Goal: Task Accomplishment & Management: Use online tool/utility

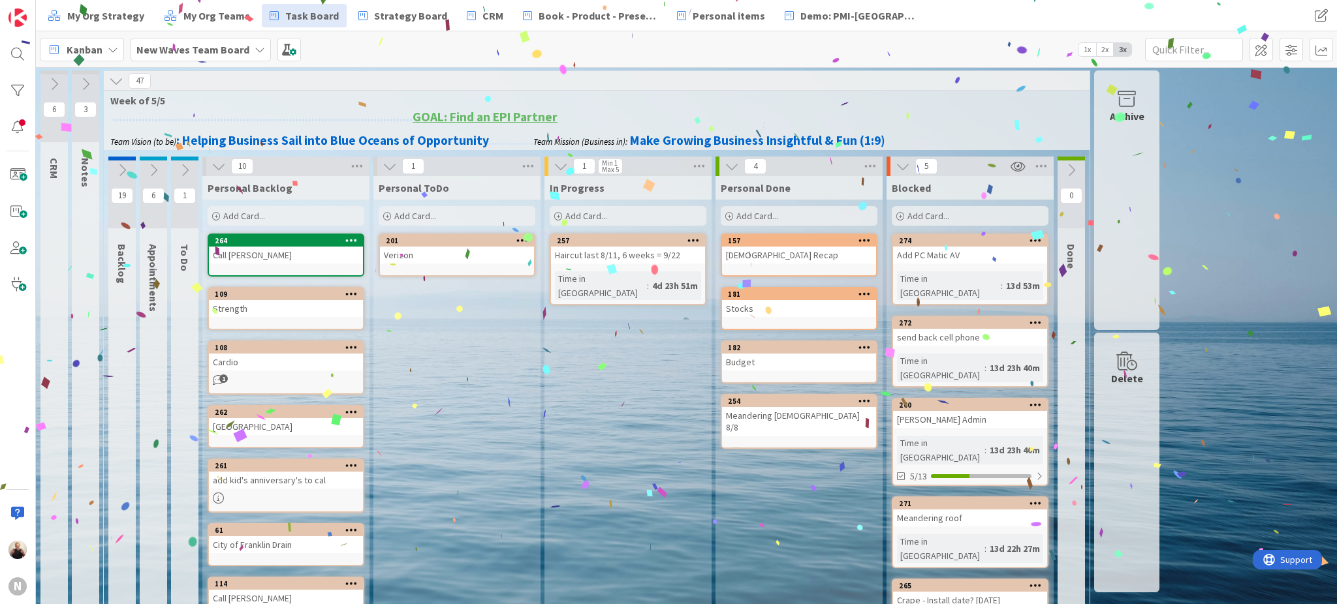
click at [762, 411] on div "Meandering [DEMOGRAPHIC_DATA] 8/8" at bounding box center [799, 421] width 154 height 29
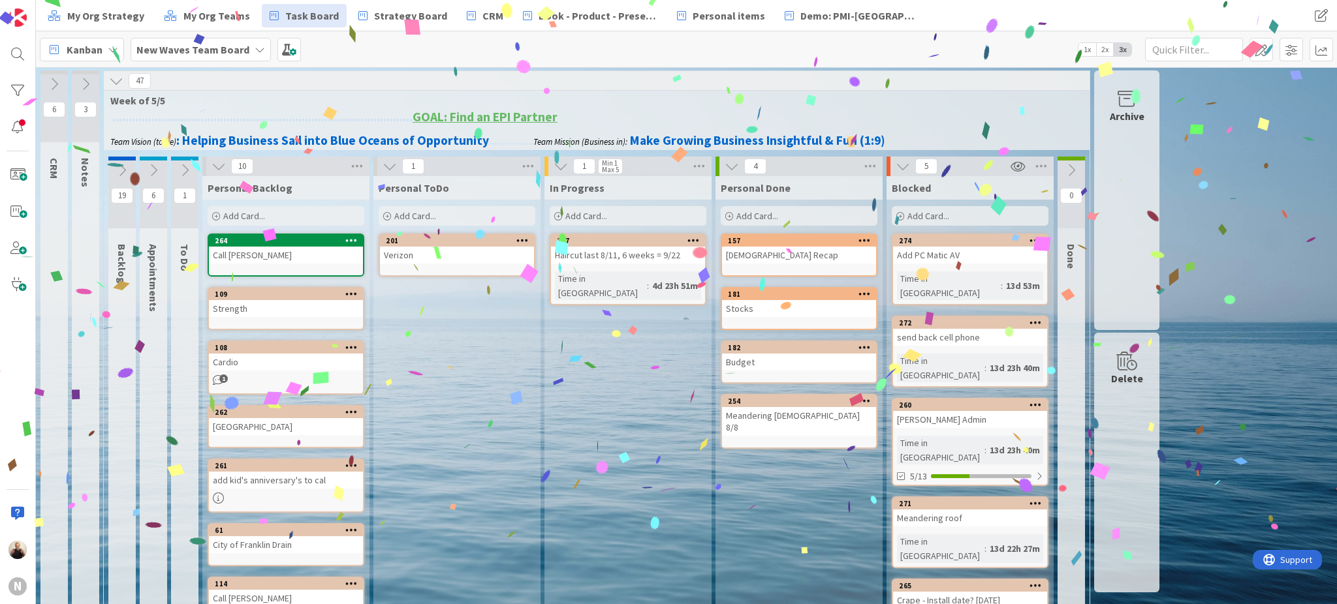
click at [762, 411] on div "Meandering [DEMOGRAPHIC_DATA] 8/8" at bounding box center [799, 421] width 154 height 29
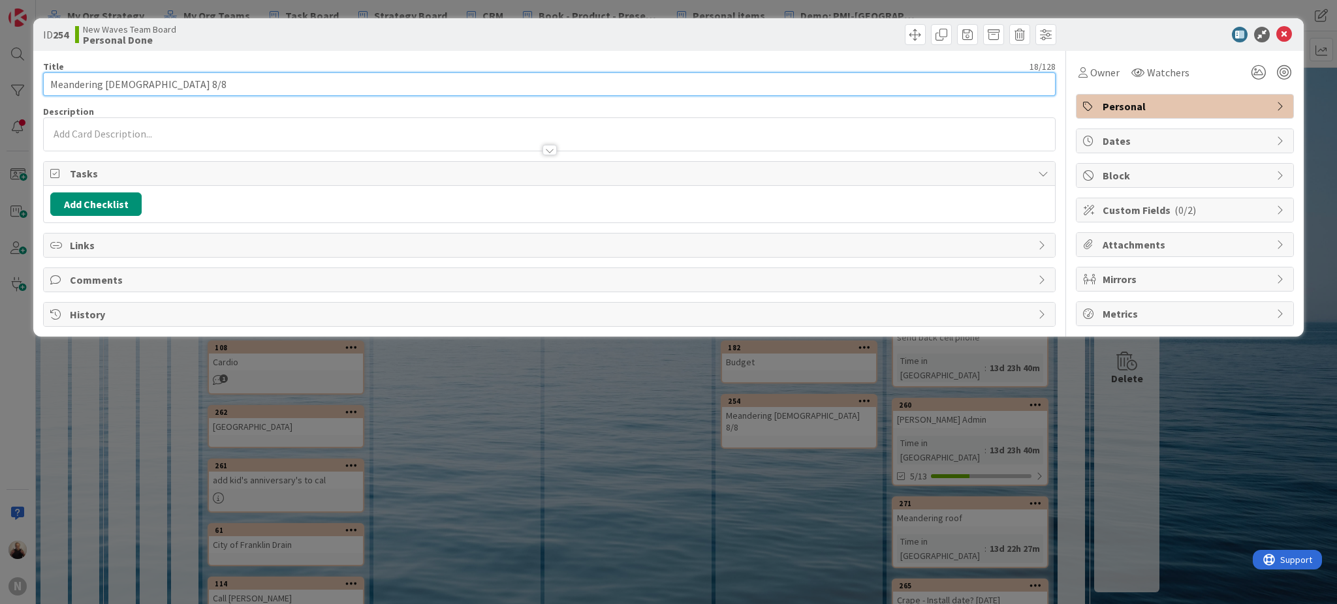
click at [170, 77] on input "Meandering [DEMOGRAPHIC_DATA] 8/8" at bounding box center [549, 83] width 1012 height 23
click at [106, 82] on input "Meandering [DEMOGRAPHIC_DATA] 10/9" at bounding box center [549, 83] width 1012 height 23
type input "Meandering (last [DEMOGRAPHIC_DATA] 10/9)"
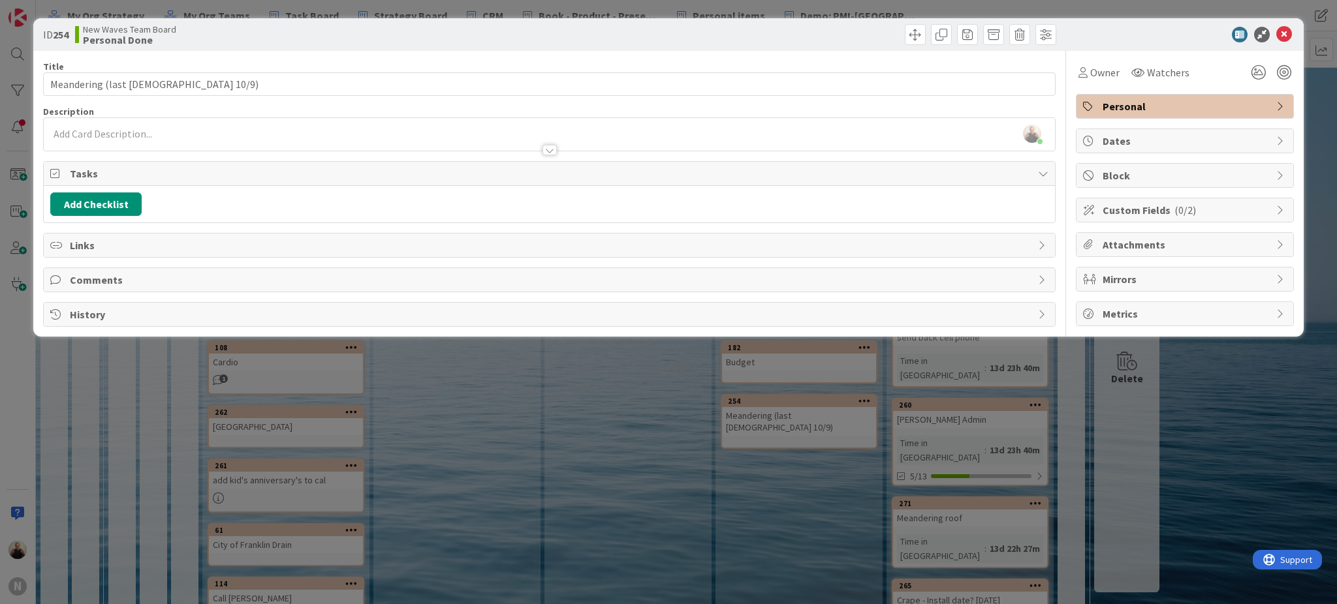
click at [822, 139] on div at bounding box center [549, 144] width 1011 height 14
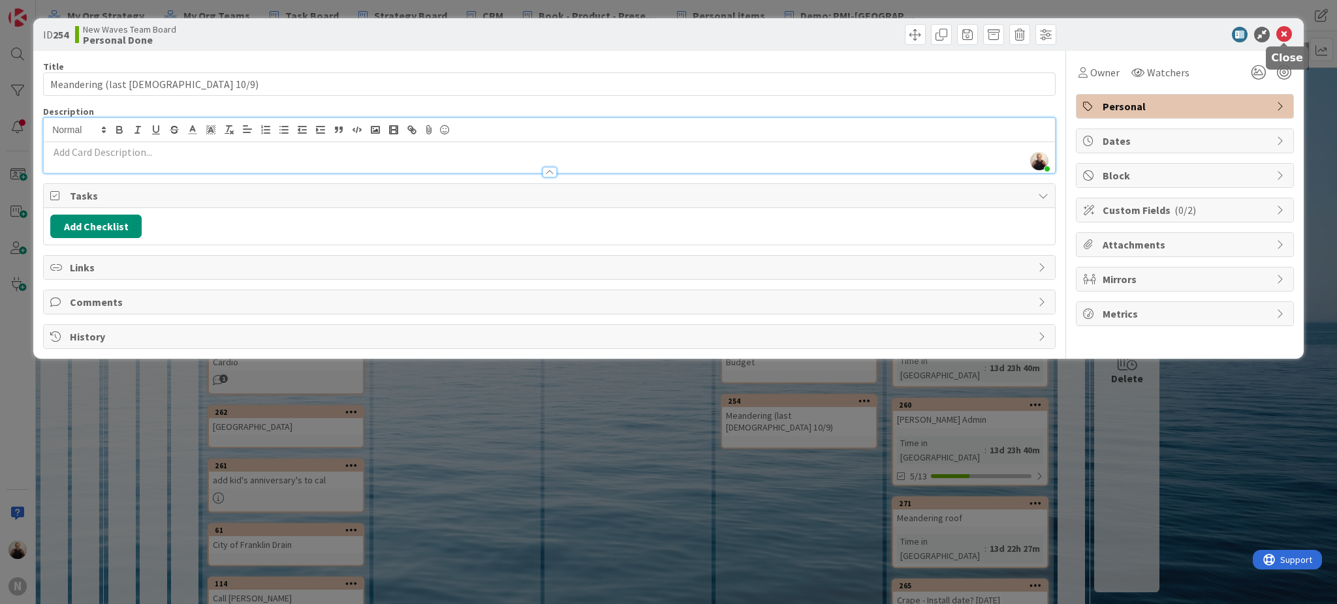
click at [1282, 29] on icon at bounding box center [1284, 35] width 16 height 16
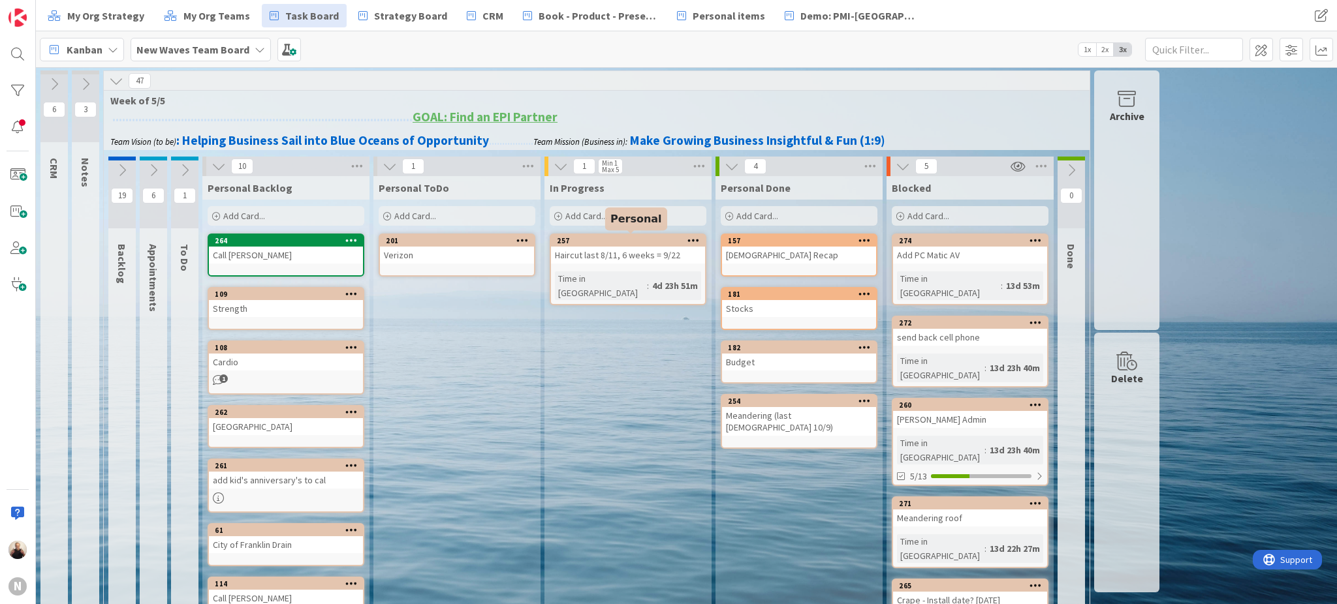
click at [619, 240] on div "257" at bounding box center [631, 240] width 148 height 9
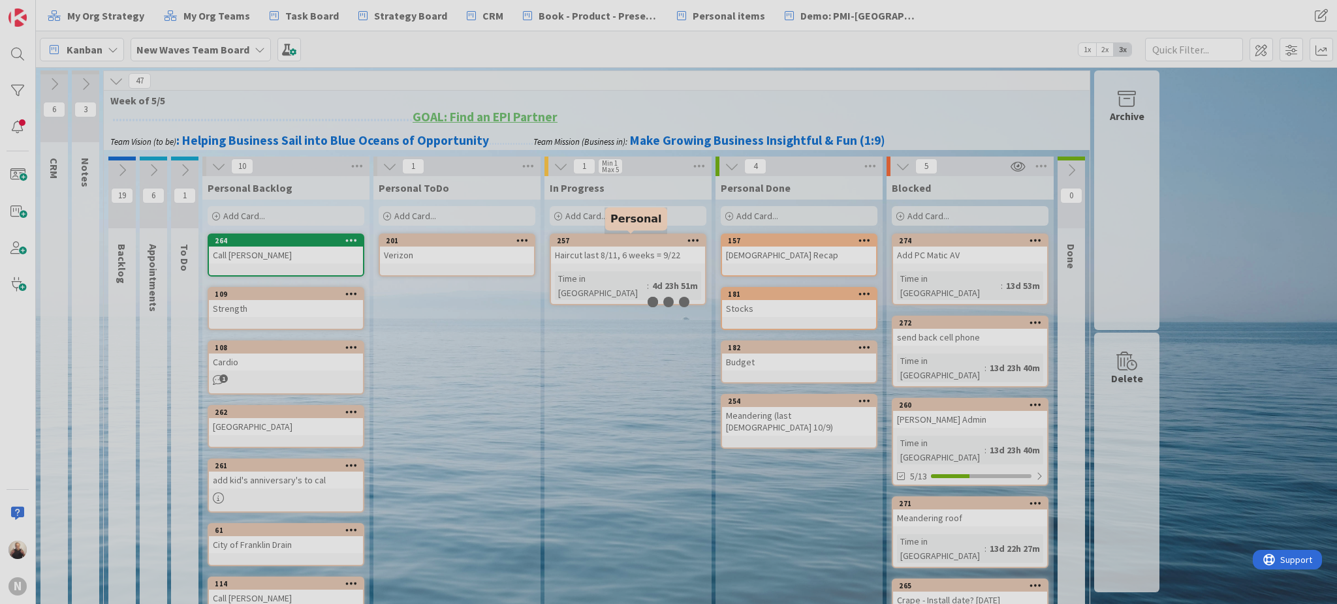
click at [619, 240] on div at bounding box center [668, 302] width 1337 height 604
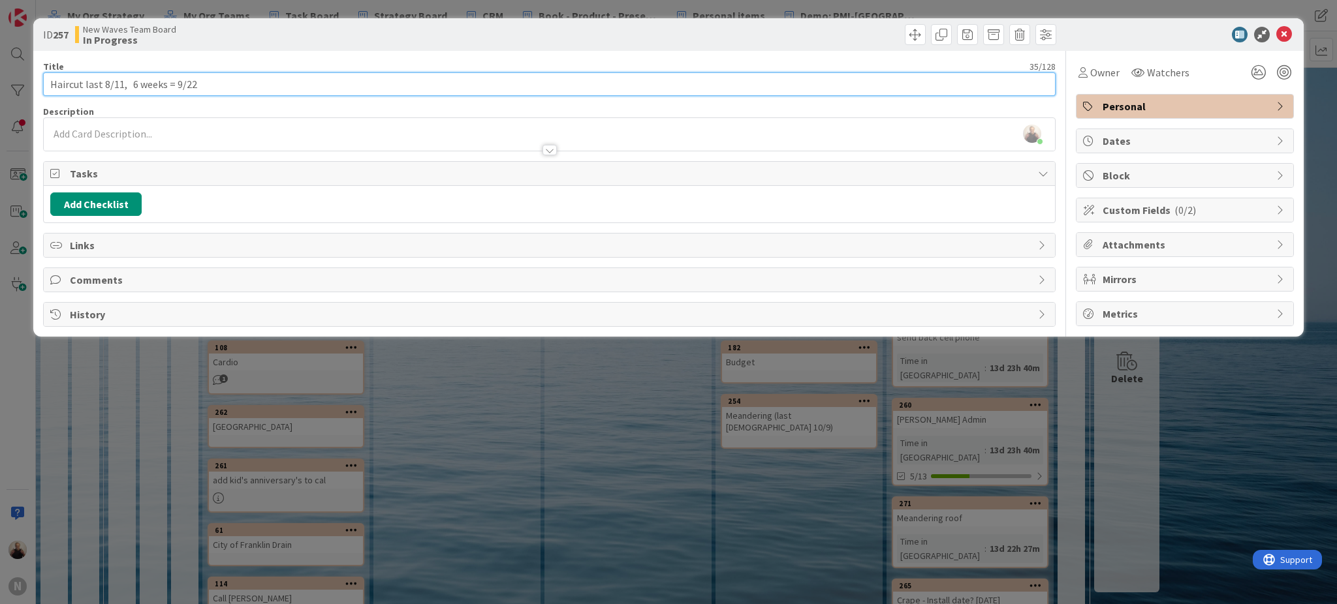
click at [81, 80] on input "Haircut last 8/11, 6 weeks = 9/22" at bounding box center [549, 83] width 1012 height 23
click at [211, 82] on input "Haircut (last 10/10)" at bounding box center [549, 83] width 1012 height 23
type input "Haircut (last 10/10) 6 weeks = 11/21"
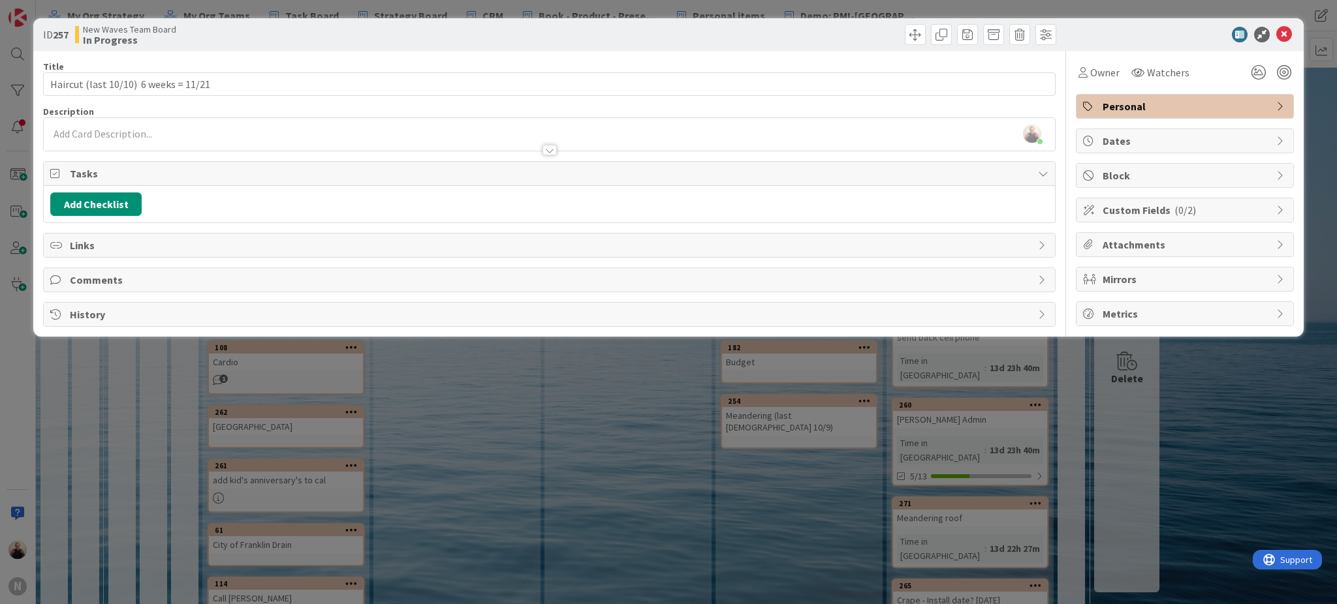
drag, startPoint x: 859, startPoint y: 179, endPoint x: 1010, endPoint y: 121, distance: 162.0
click at [859, 176] on span "Tasks" at bounding box center [551, 174] width 962 height 16
click at [1281, 28] on icon at bounding box center [1284, 35] width 16 height 16
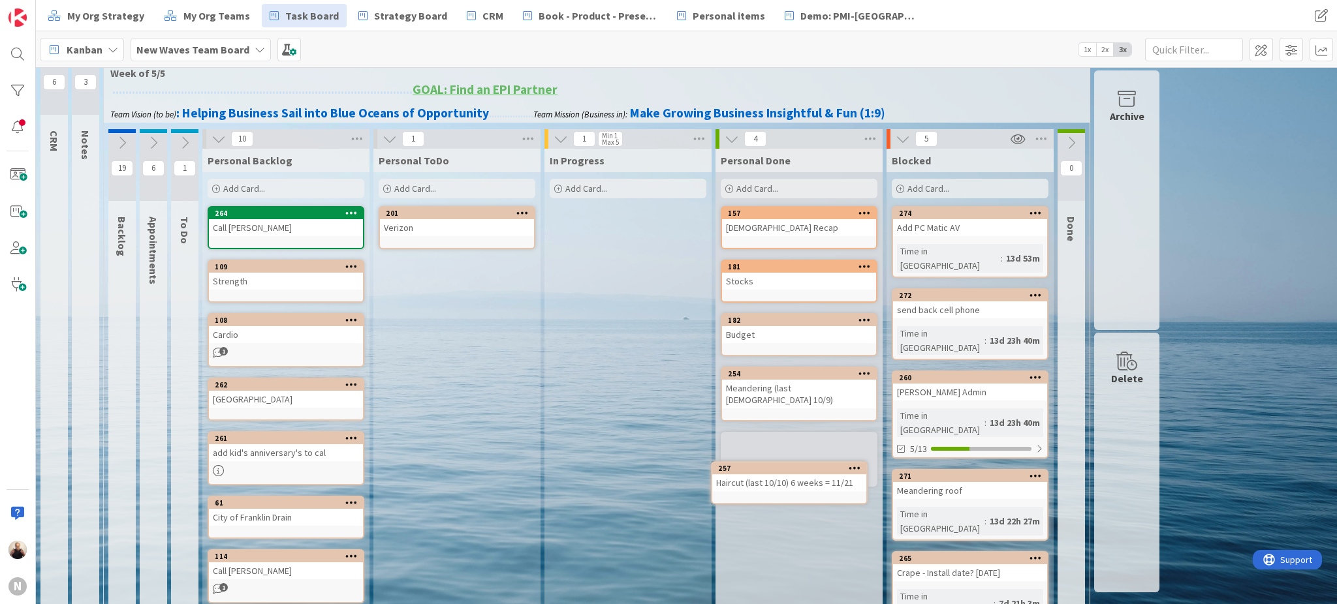
scroll to position [50, 0]
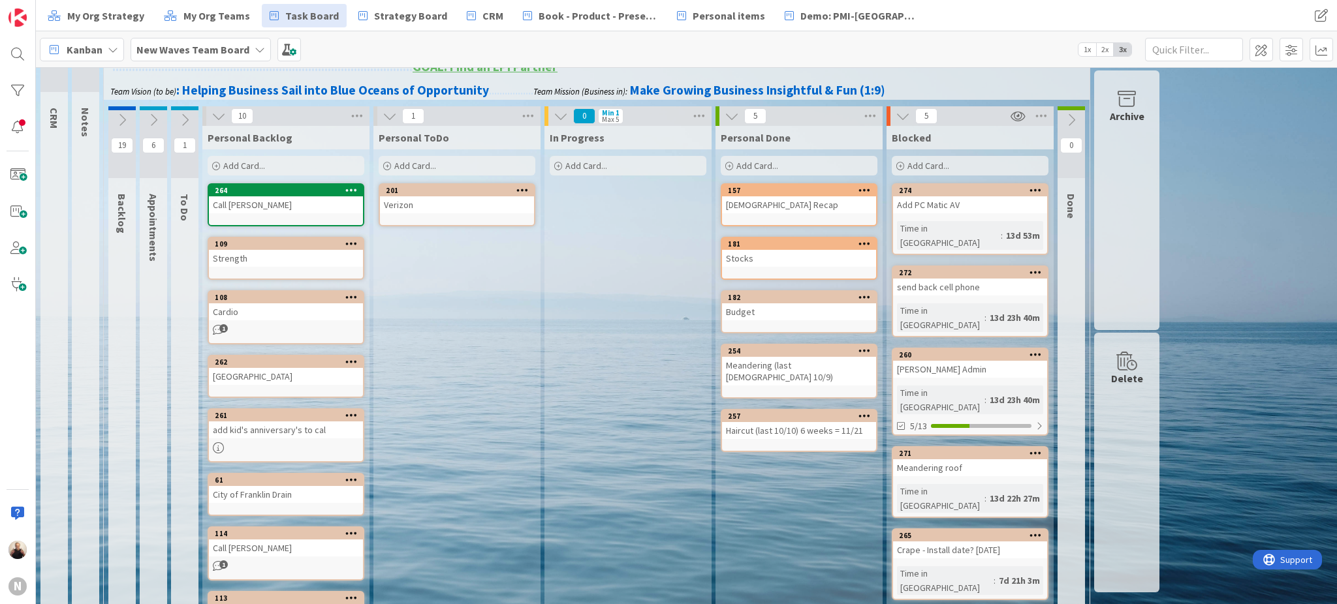
click at [602, 163] on span "Add Card..." at bounding box center [586, 166] width 42 height 12
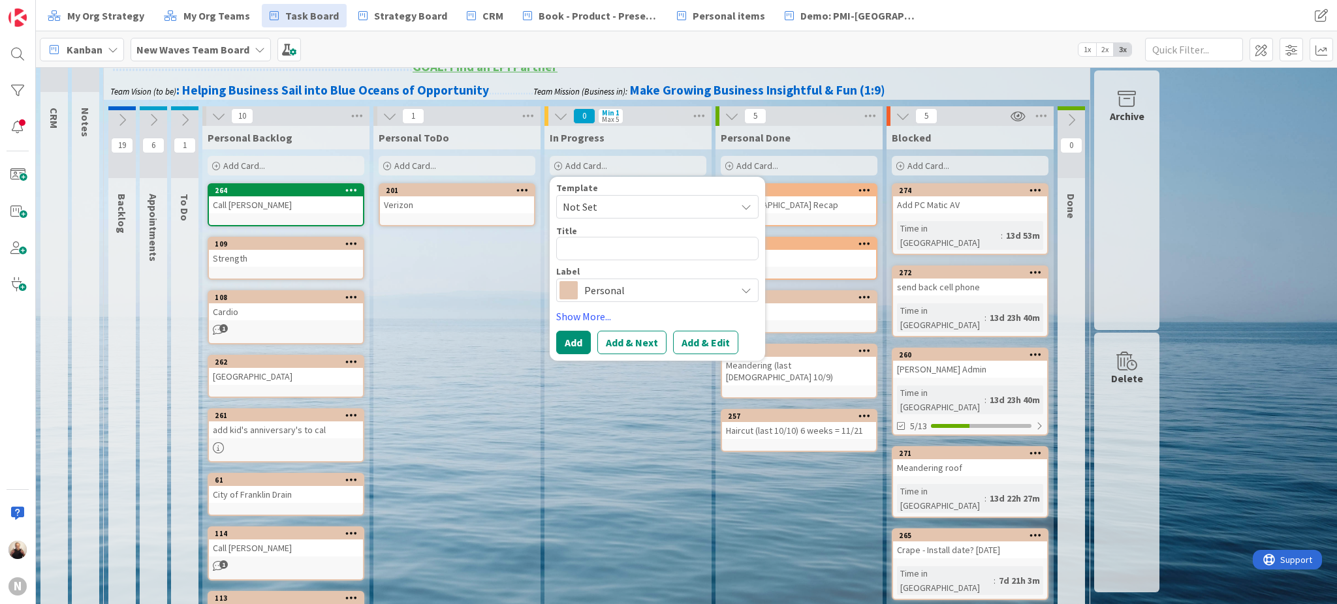
type textarea "x"
type textarea "C"
type textarea "x"
type textarea "Cr"
type textarea "x"
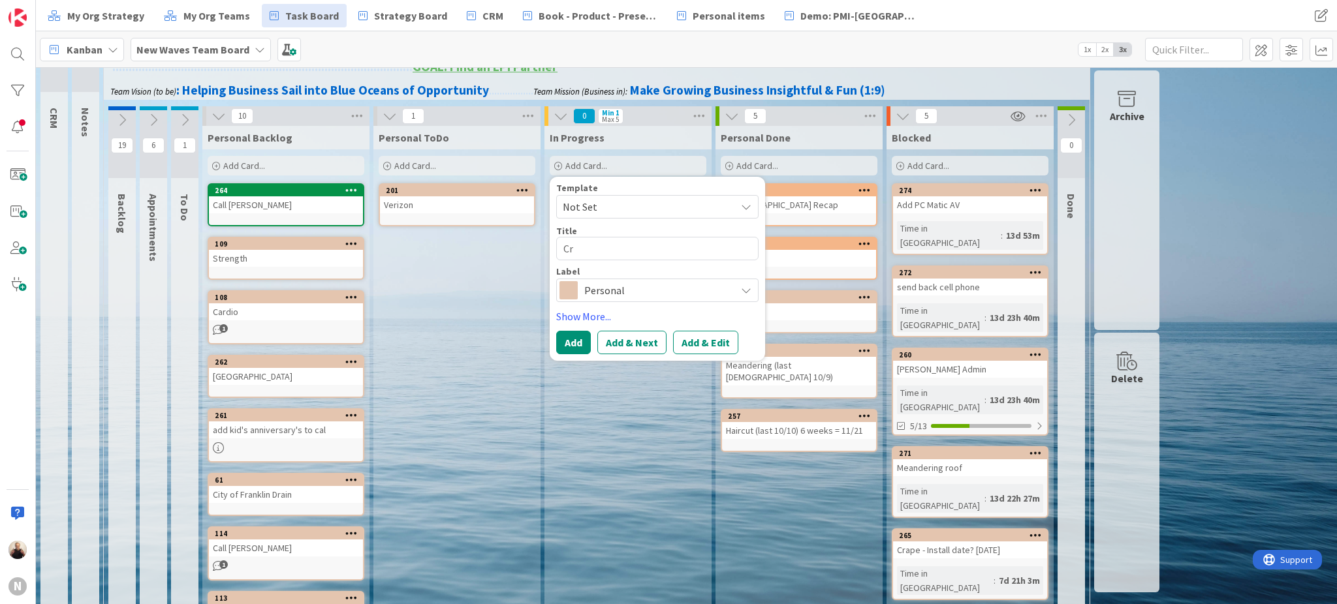
type textarea "Cre"
type textarea "x"
type textarea "Cred"
type textarea "x"
type textarea "Credi"
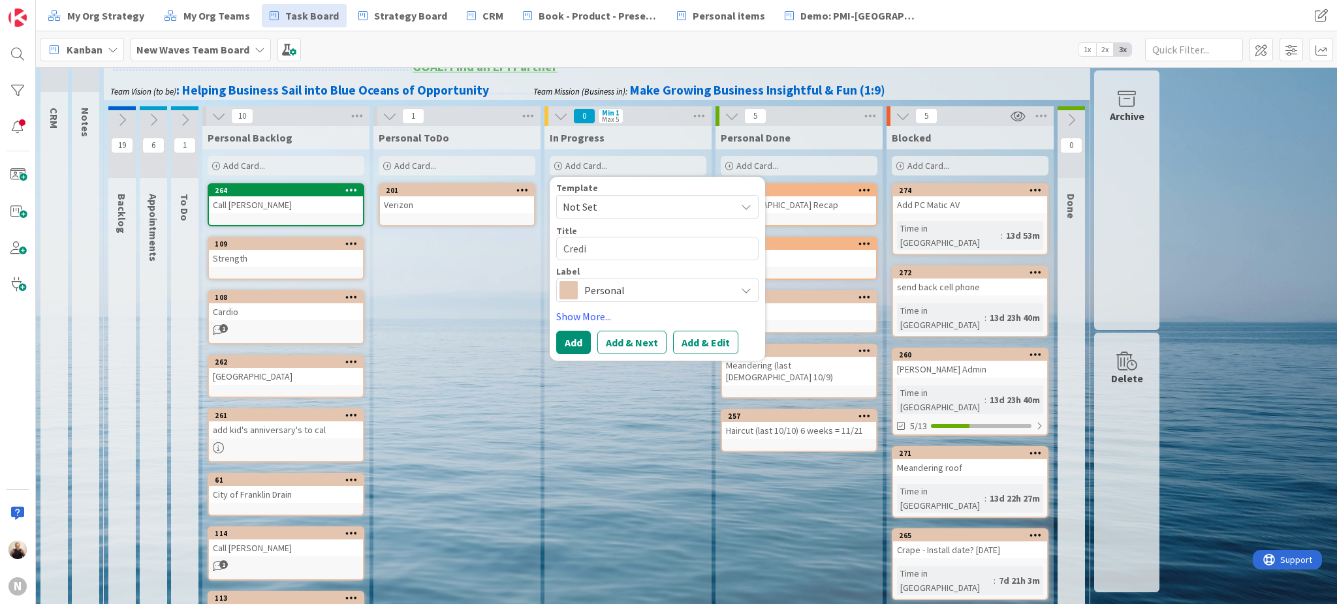
type textarea "x"
type textarea "Credit"
type textarea "x"
type textarea "Credit"
type textarea "x"
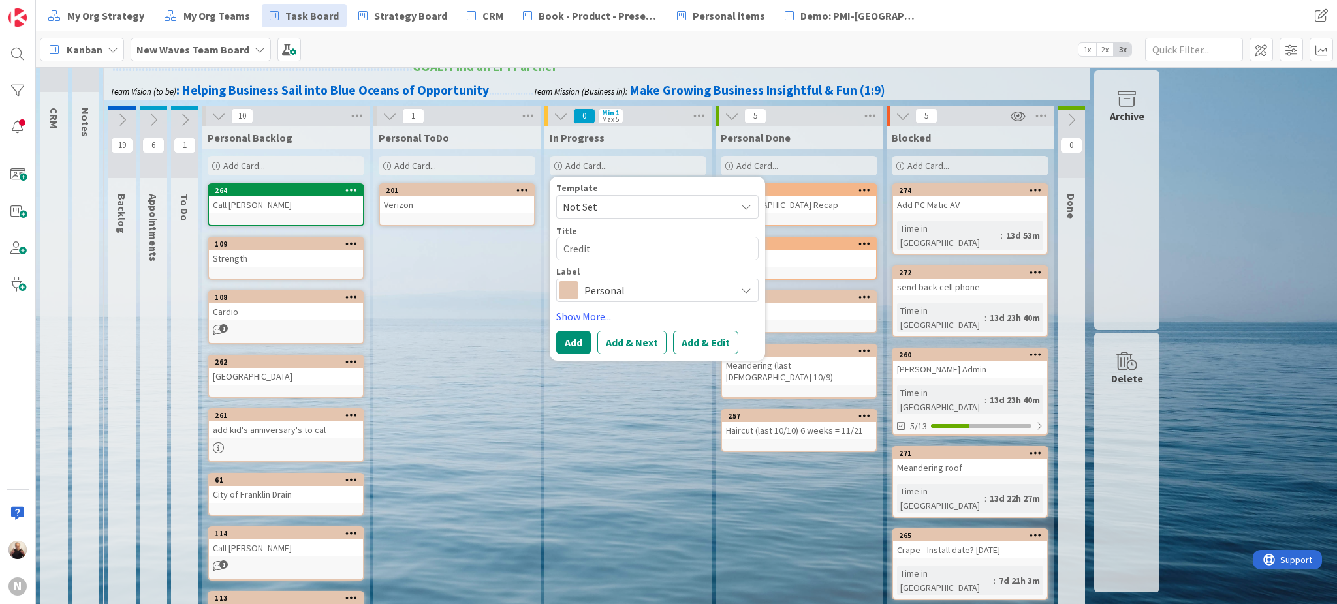
type textarea "Credit F"
type textarea "x"
type textarea "Credit Fr"
type textarea "x"
type textarea "Credit Fre"
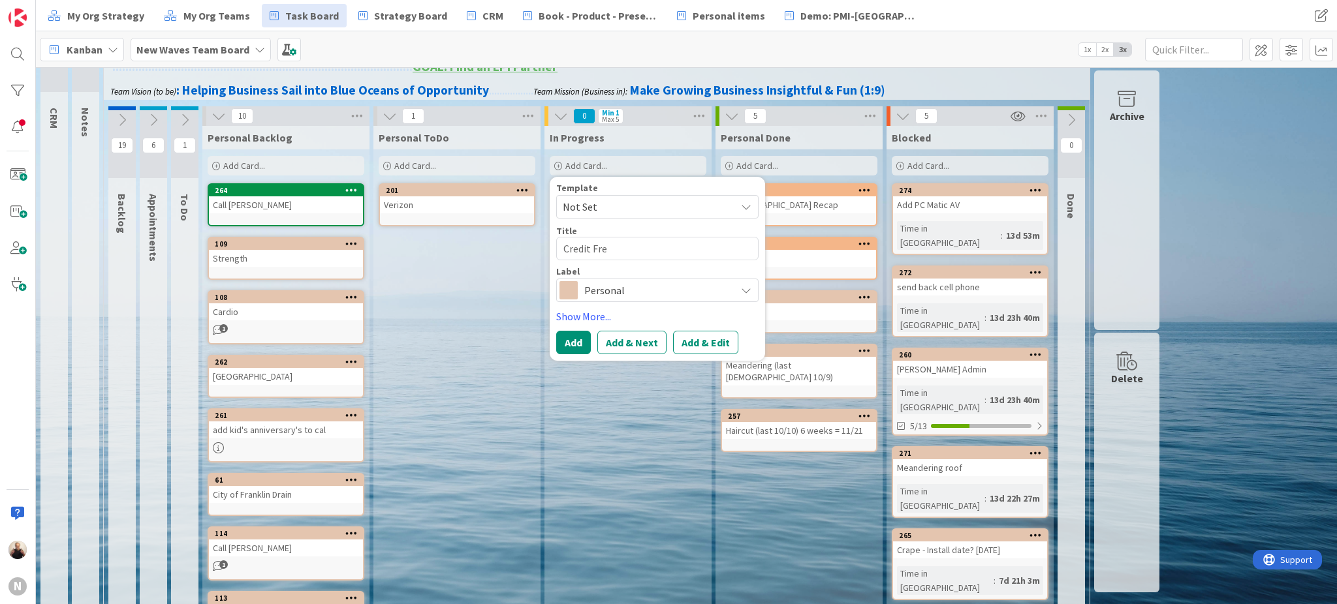
type textarea "x"
type textarea "Credit Free"
type textarea "x"
type textarea "Credit Freez"
type textarea "x"
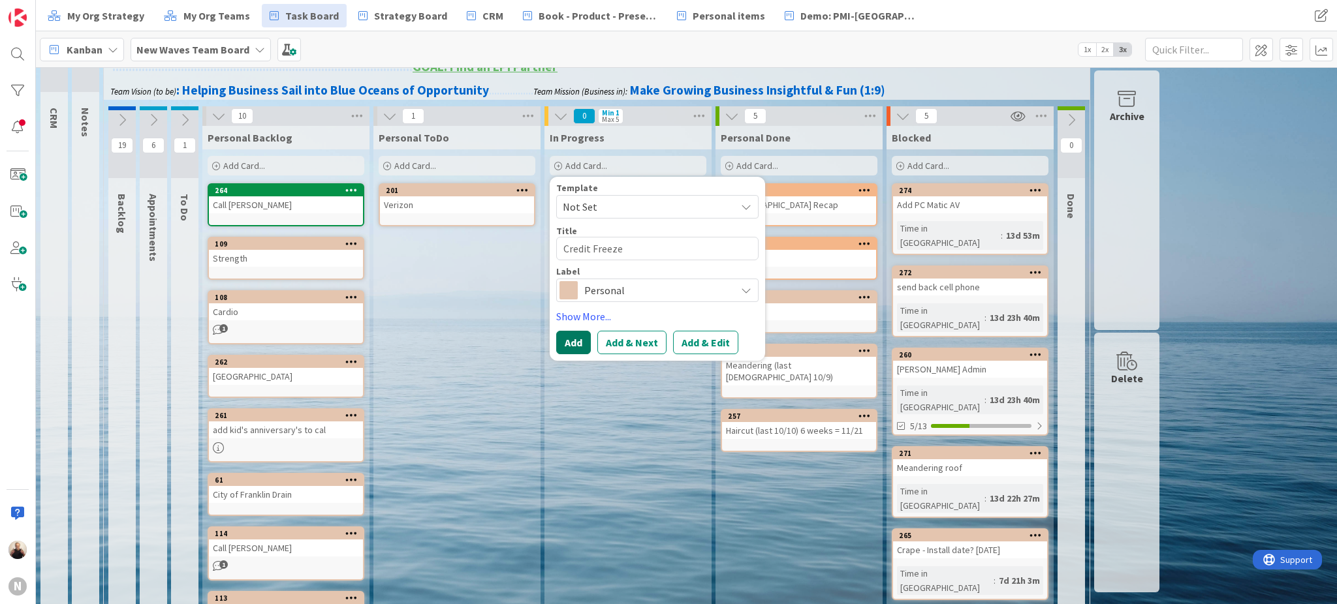
type textarea "Credit Freeze"
click at [571, 343] on button "Add" at bounding box center [573, 342] width 35 height 23
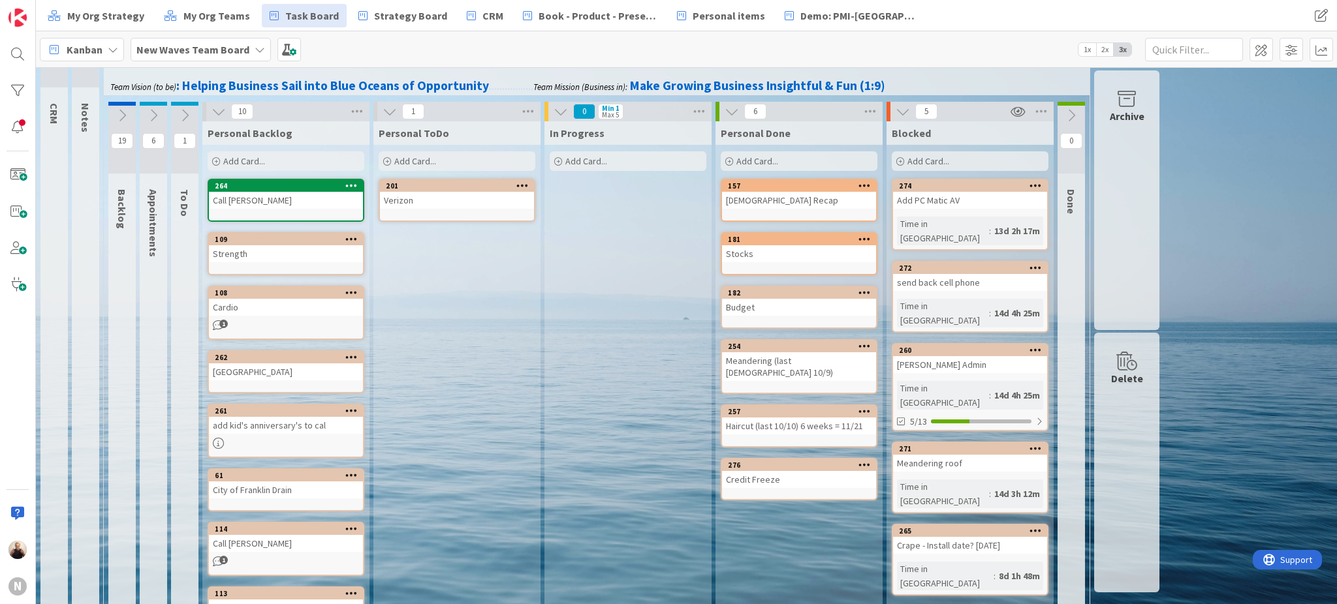
scroll to position [0, 0]
